Goal: Check status: Check status

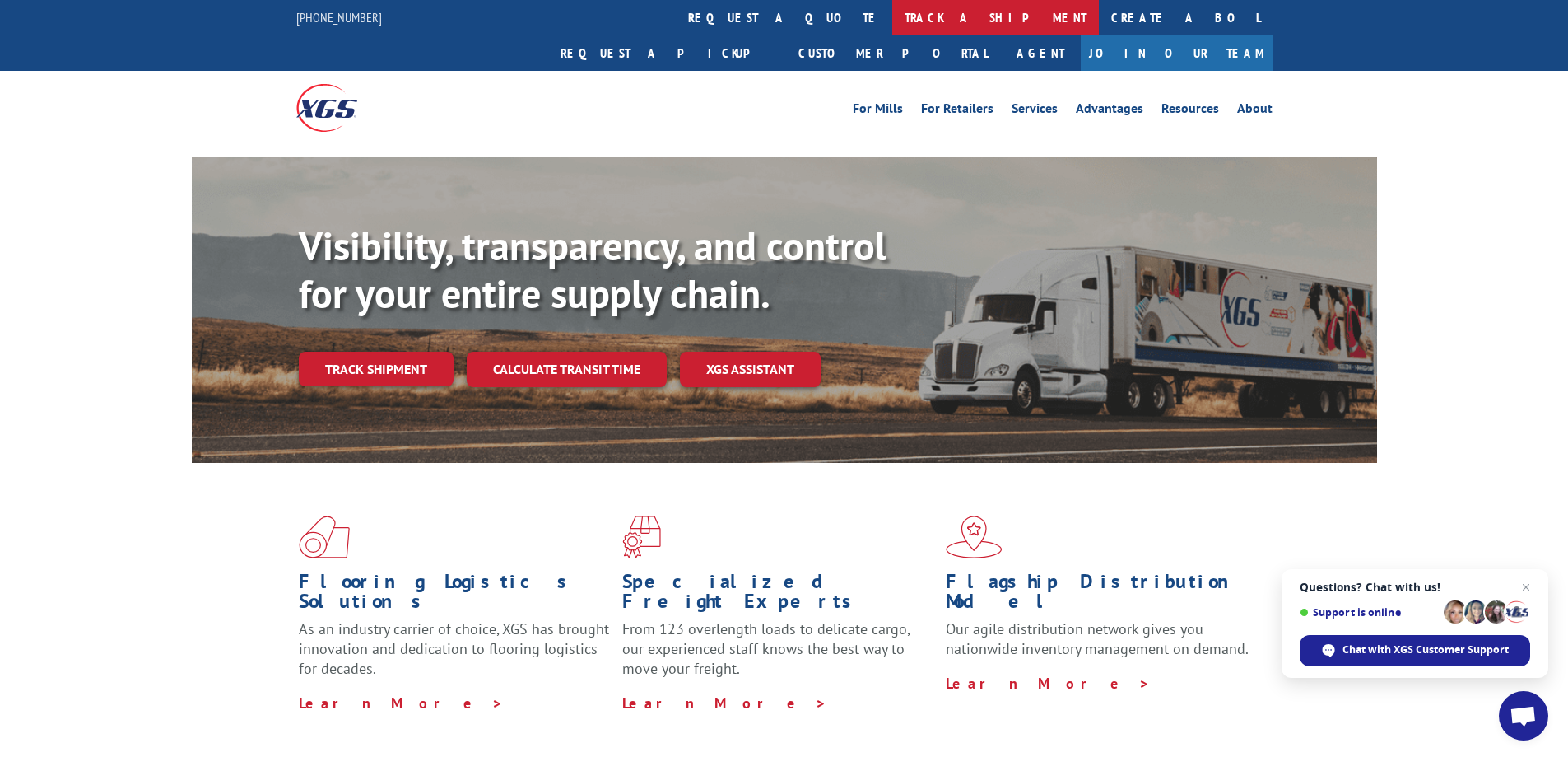
click at [892, 19] on link "track a shipment" at bounding box center [996, 17] width 207 height 35
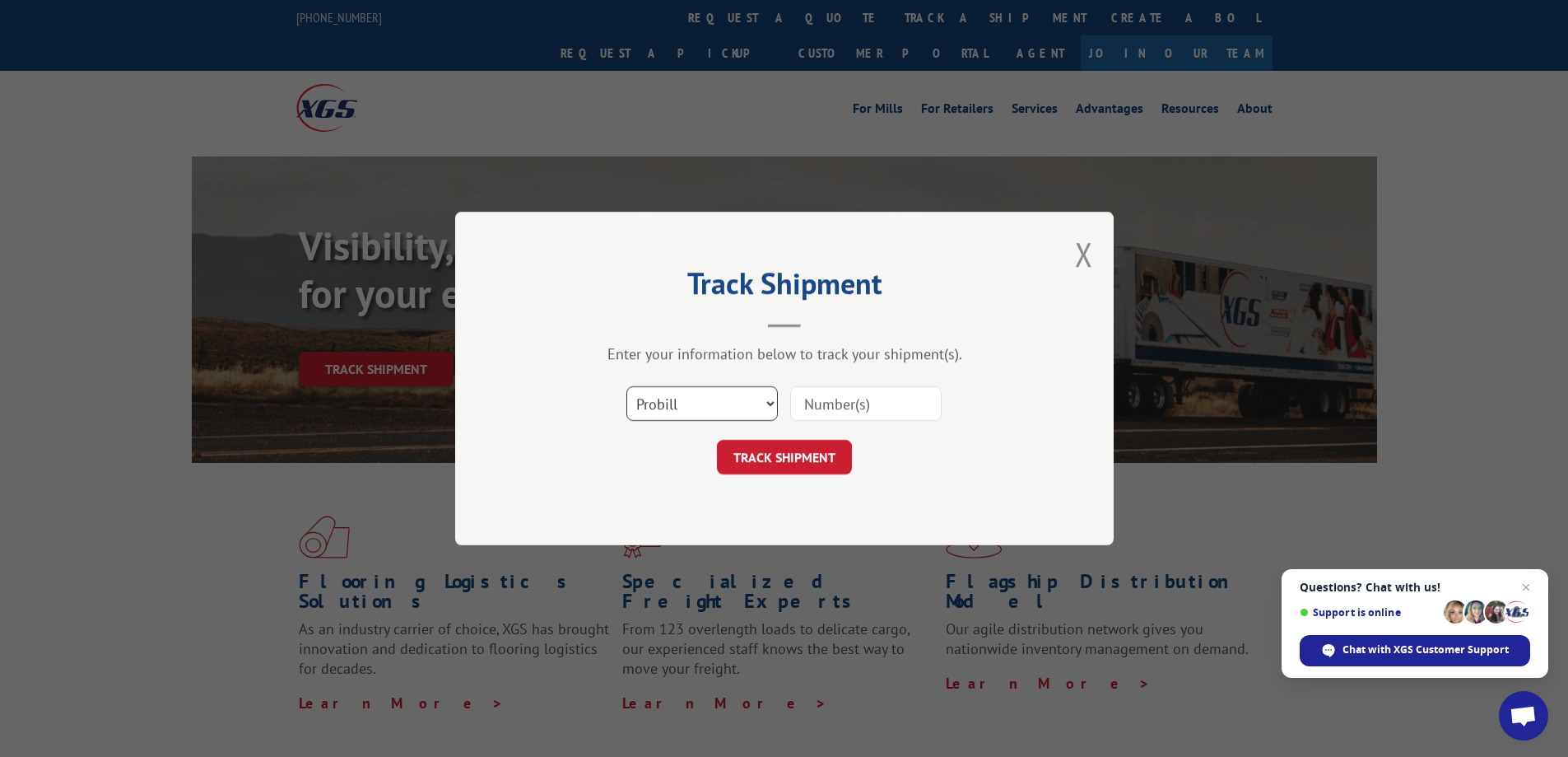
click at [698, 408] on select "Select category... Probill BOL PO" at bounding box center [701, 403] width 151 height 34
select select "bol"
click at [626, 386] on select "Select category... Probill BOL PO" at bounding box center [701, 403] width 151 height 34
click at [894, 402] on input at bounding box center [865, 403] width 151 height 34
paste input "54388386"
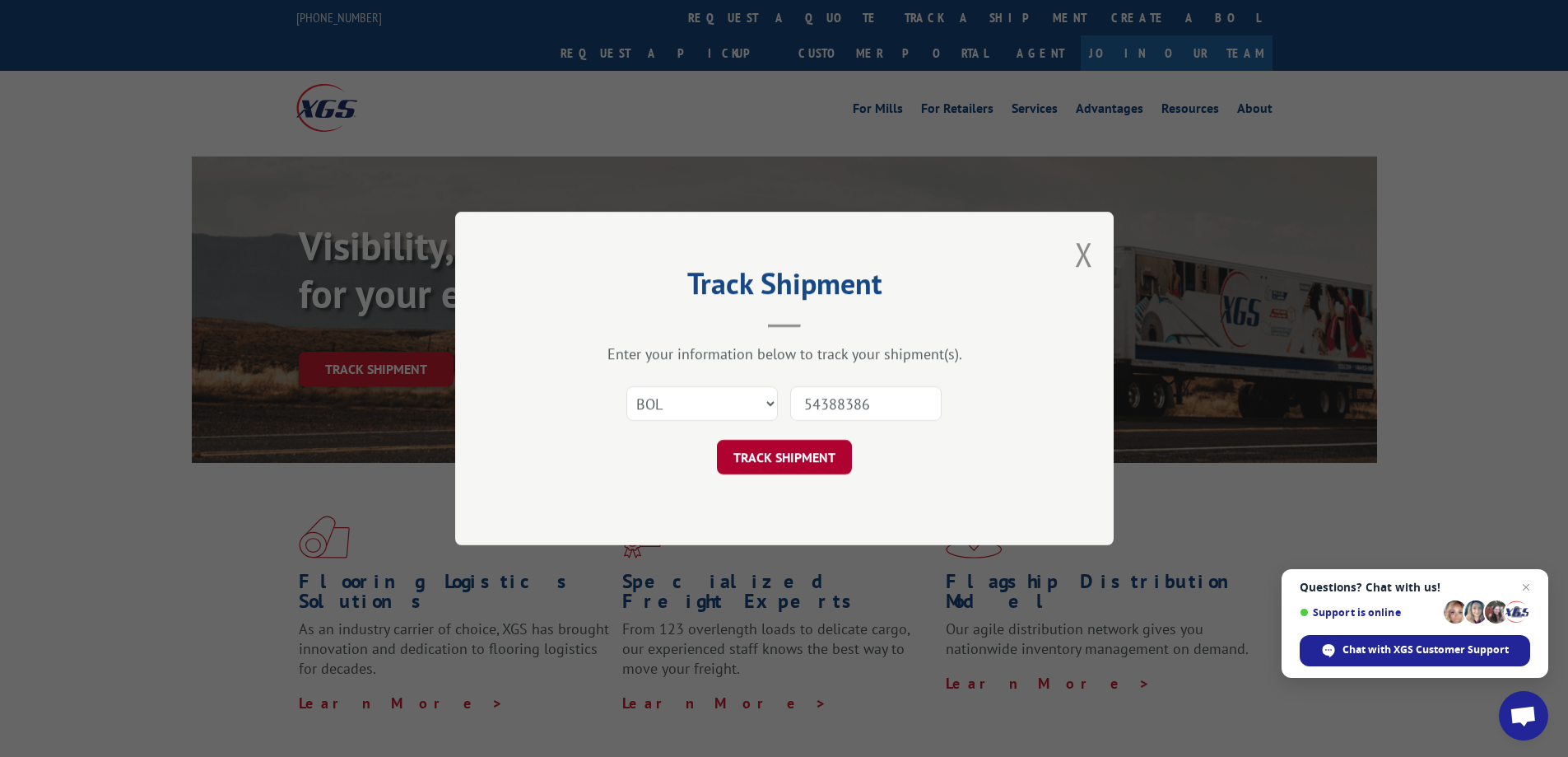
type input "54388386"
click at [818, 447] on button "TRACK SHIPMENT" at bounding box center [784, 457] width 135 height 34
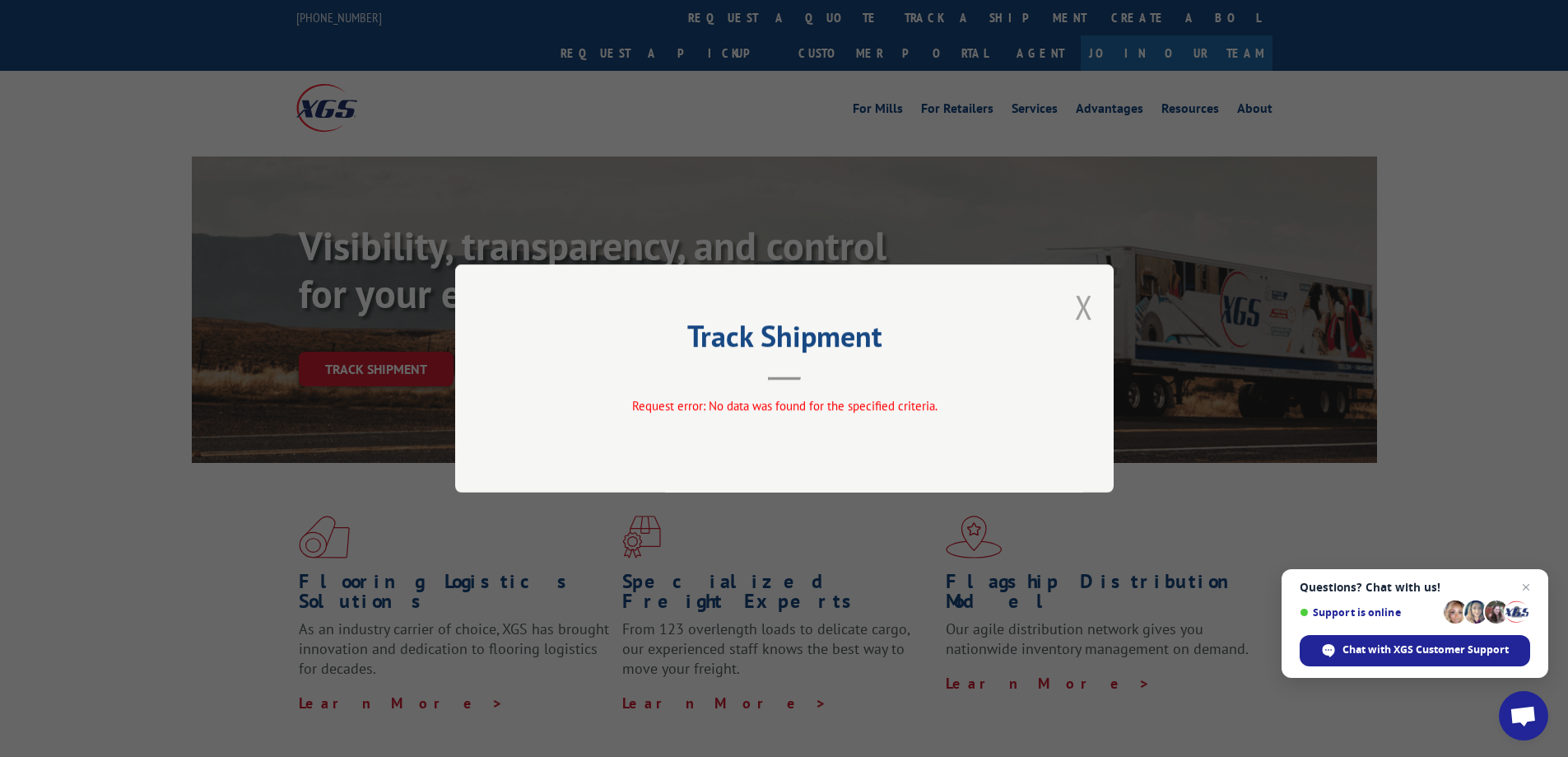
click at [1087, 304] on button "Close modal" at bounding box center [1084, 306] width 18 height 44
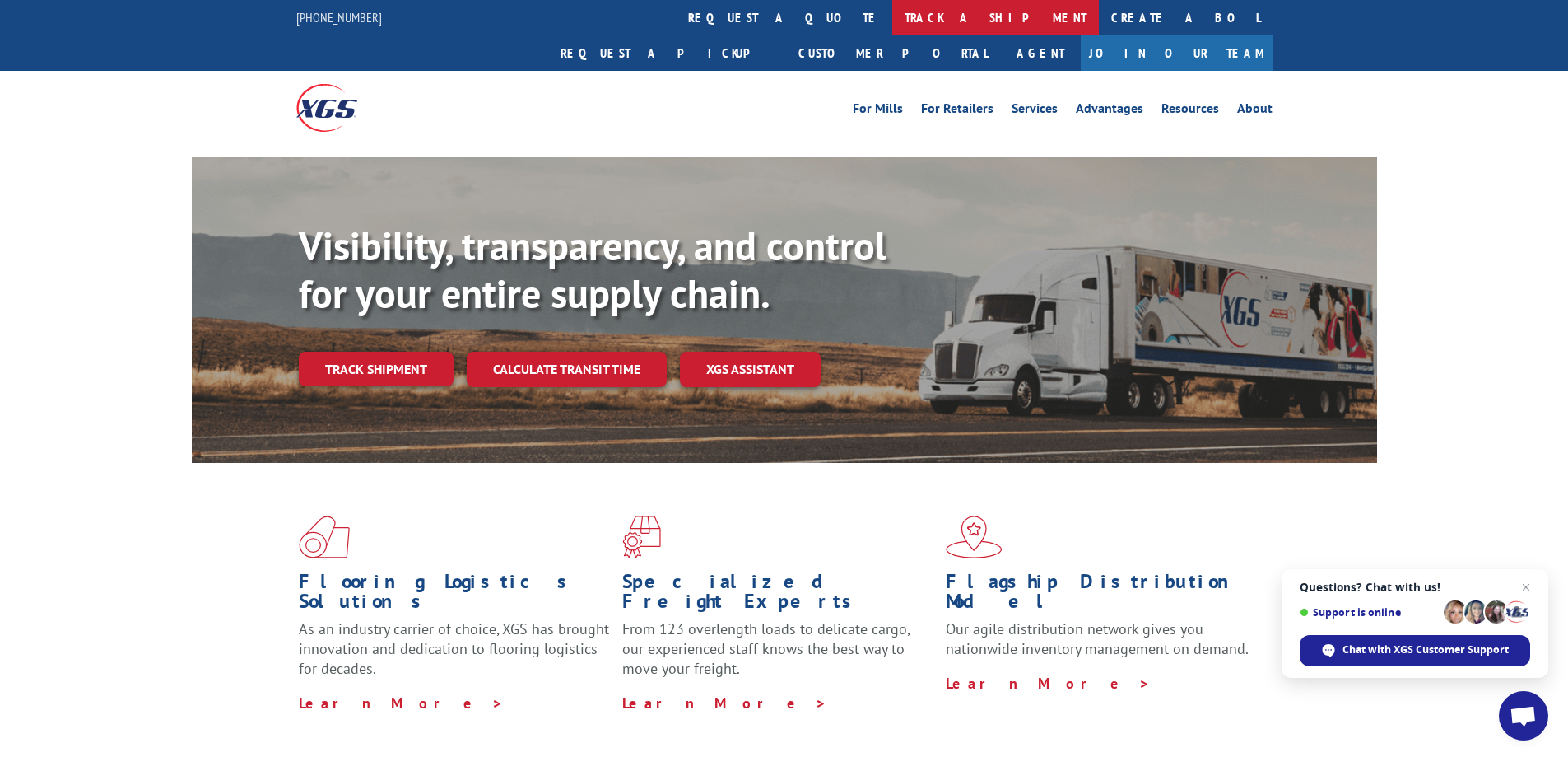
click at [892, 14] on link "track a shipment" at bounding box center [996, 17] width 207 height 35
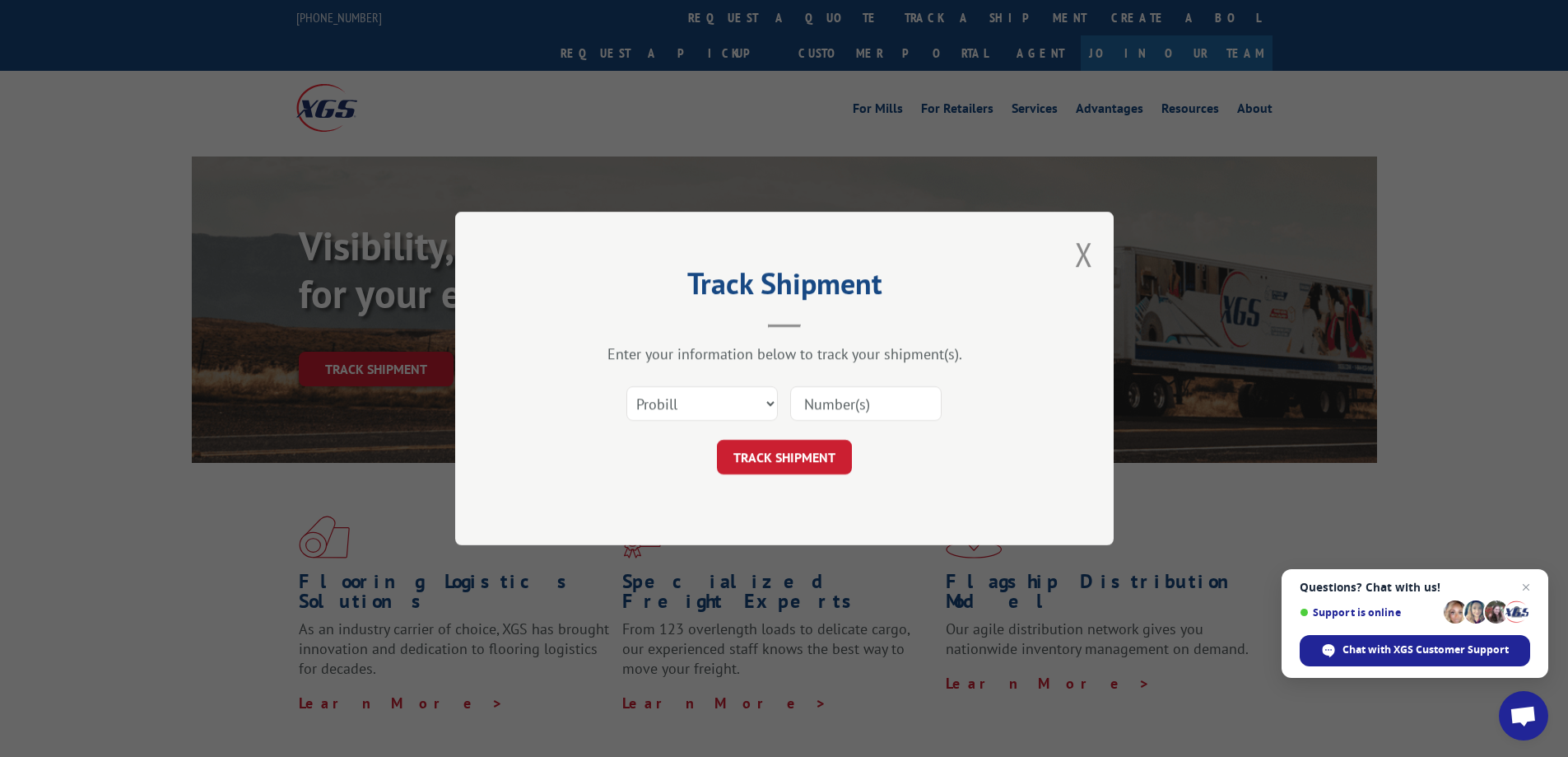
click at [839, 406] on input at bounding box center [865, 403] width 151 height 34
paste input "54388386"
click at [804, 398] on input "54388386" at bounding box center [865, 403] width 151 height 34
type input "54388386"
click at [831, 454] on button "TRACK SHIPMENT" at bounding box center [784, 457] width 135 height 34
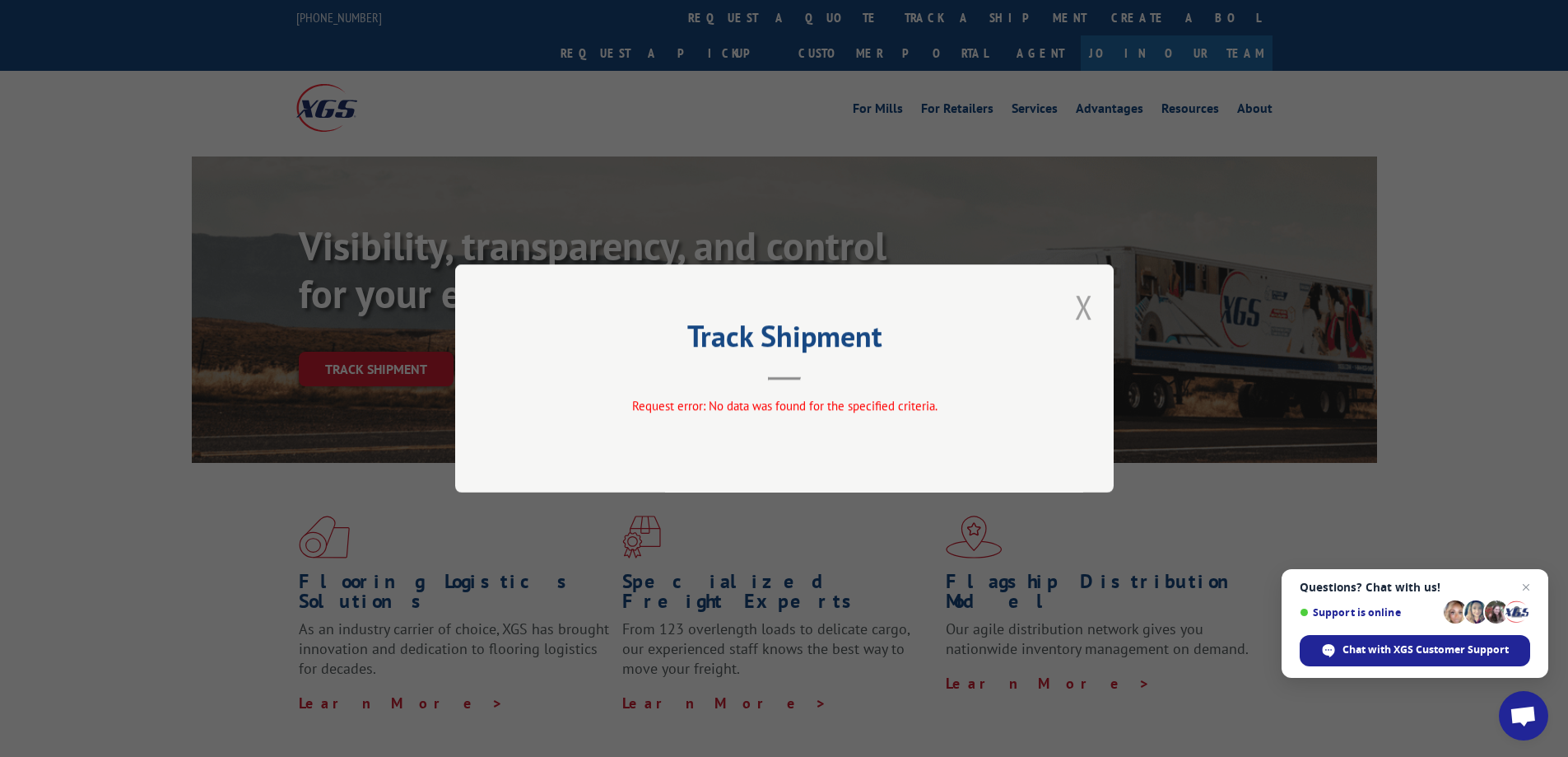
click at [1080, 303] on button "Close modal" at bounding box center [1084, 306] width 18 height 44
